Goal: Find specific page/section: Find specific page/section

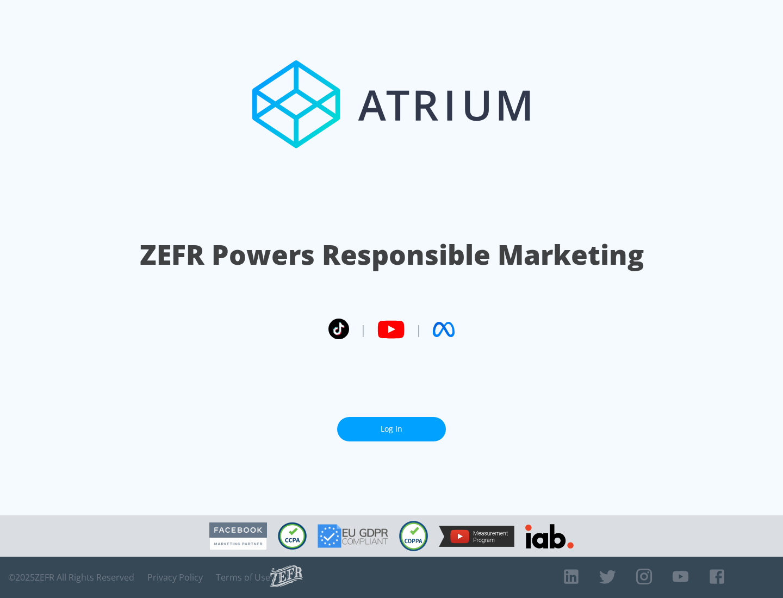
click at [392, 429] on link "Log In" at bounding box center [391, 429] width 109 height 24
